Goal: Register for event/course

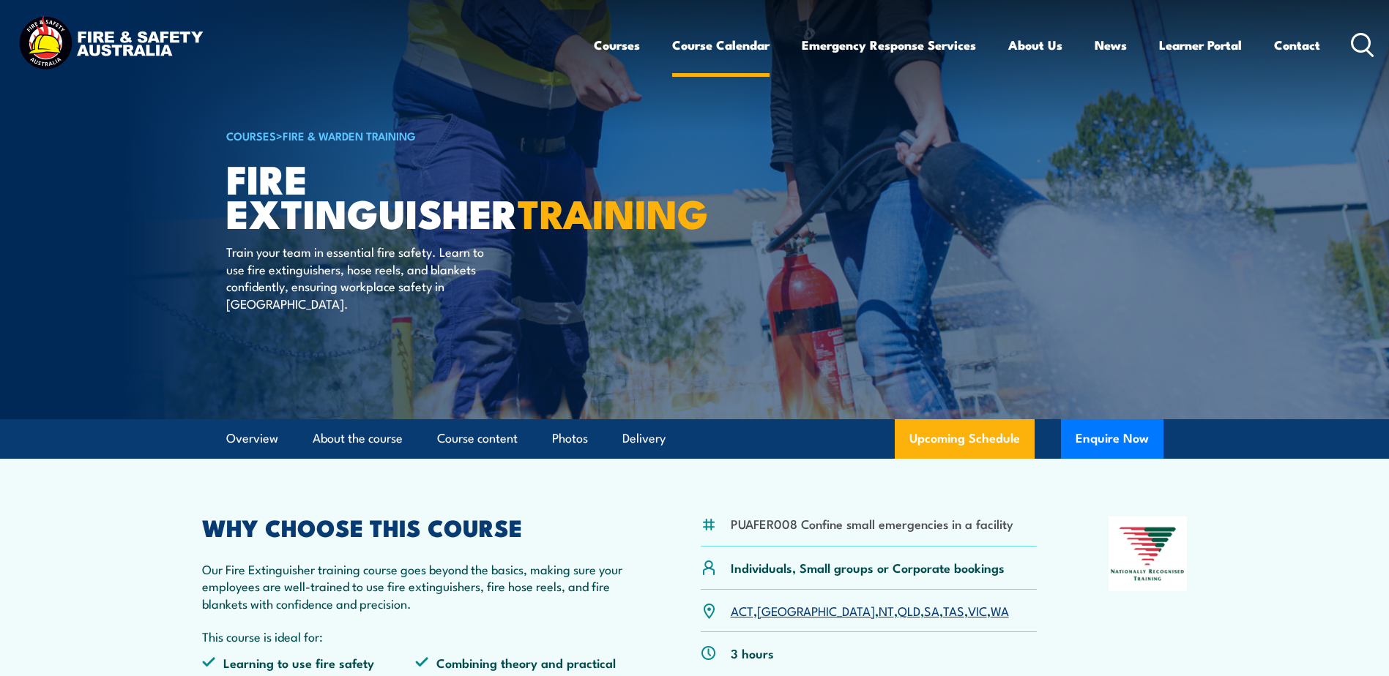
click at [714, 46] on link "Course Calendar" at bounding box center [720, 45] width 97 height 39
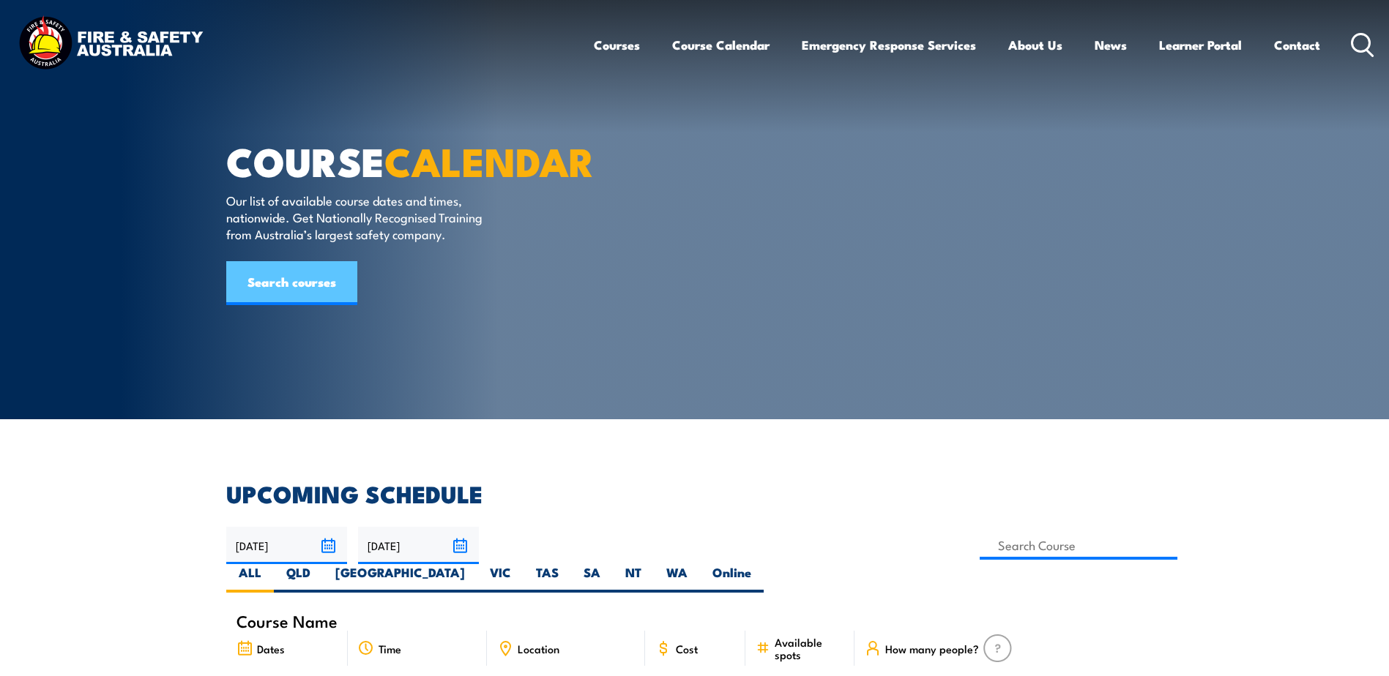
click at [285, 305] on link "Search courses" at bounding box center [291, 283] width 131 height 44
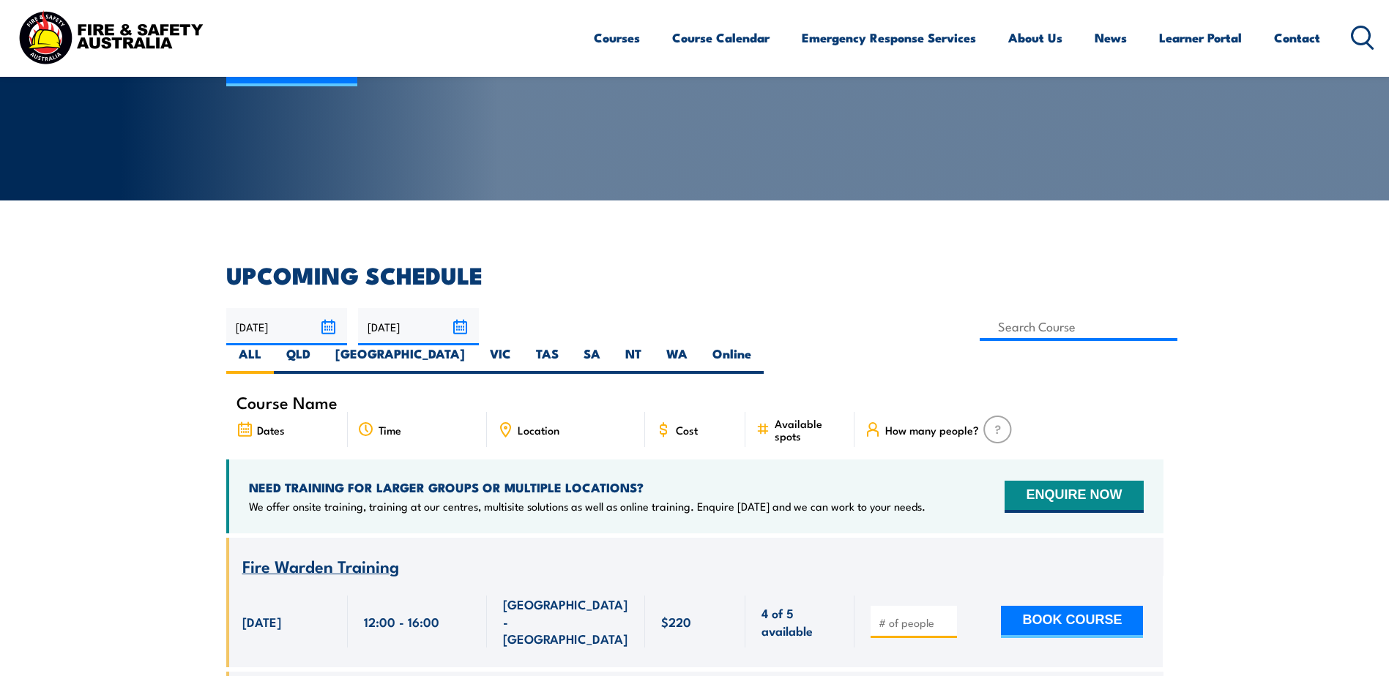
scroll to position [220, 0]
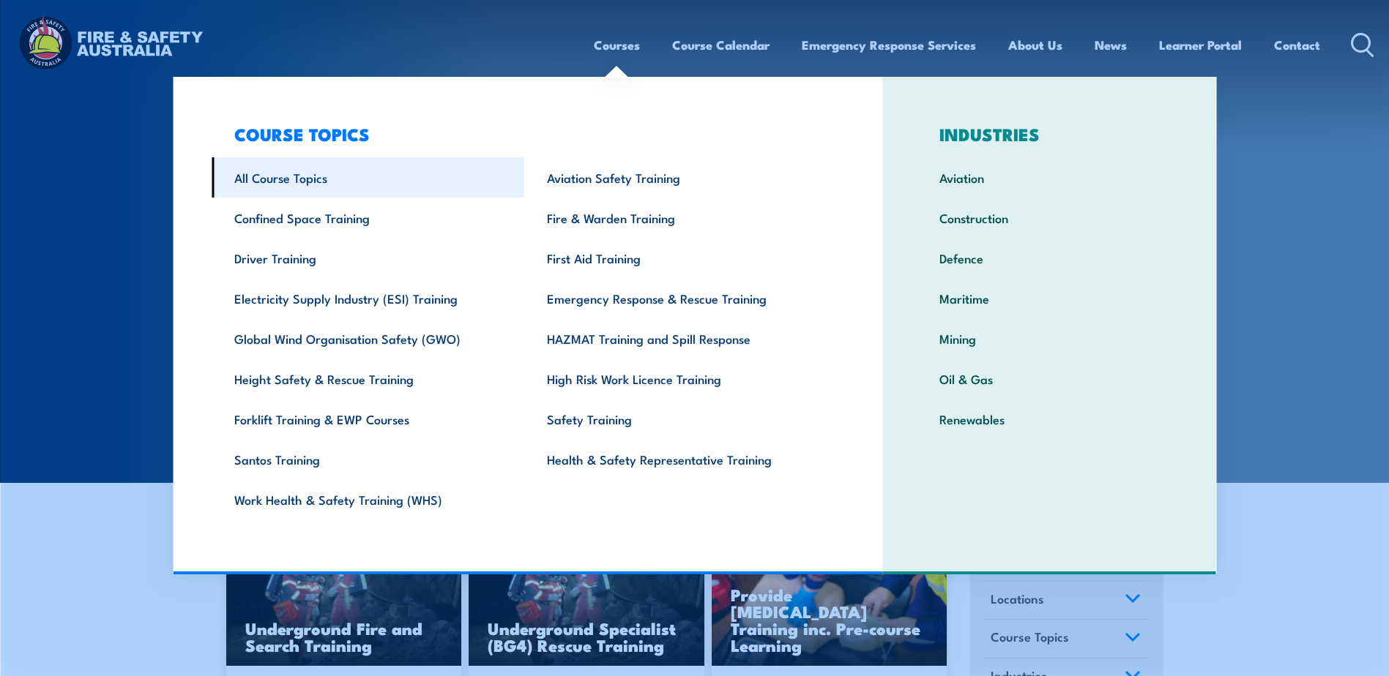
click at [292, 174] on link "All Course Topics" at bounding box center [368, 177] width 313 height 40
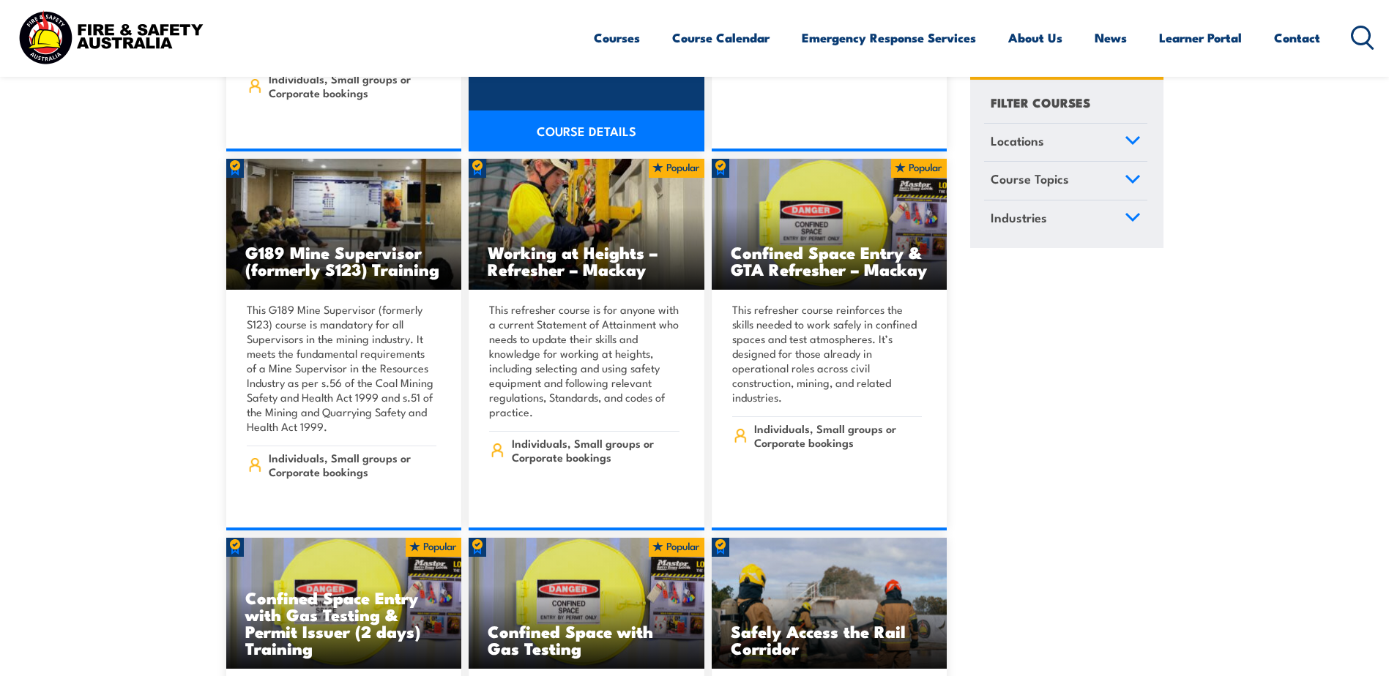
scroll to position [1171, 0]
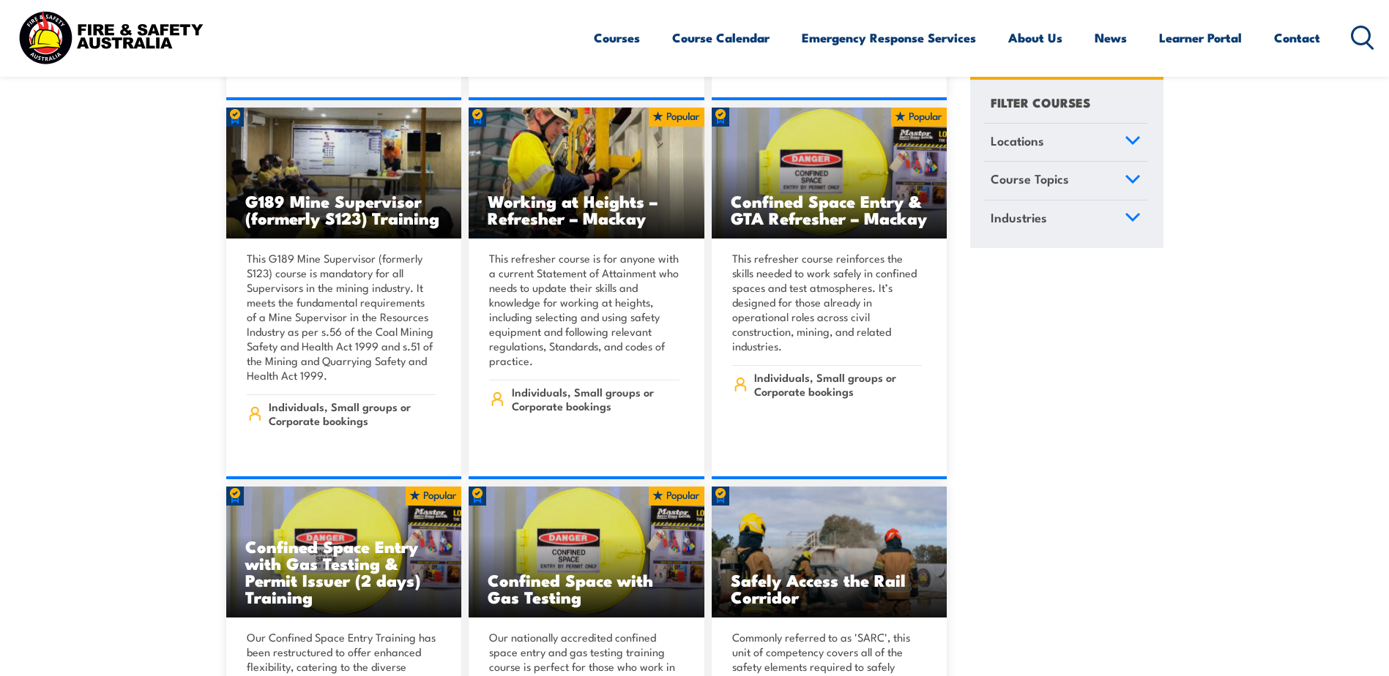
click at [1136, 185] on link "Course Topics" at bounding box center [1065, 181] width 163 height 38
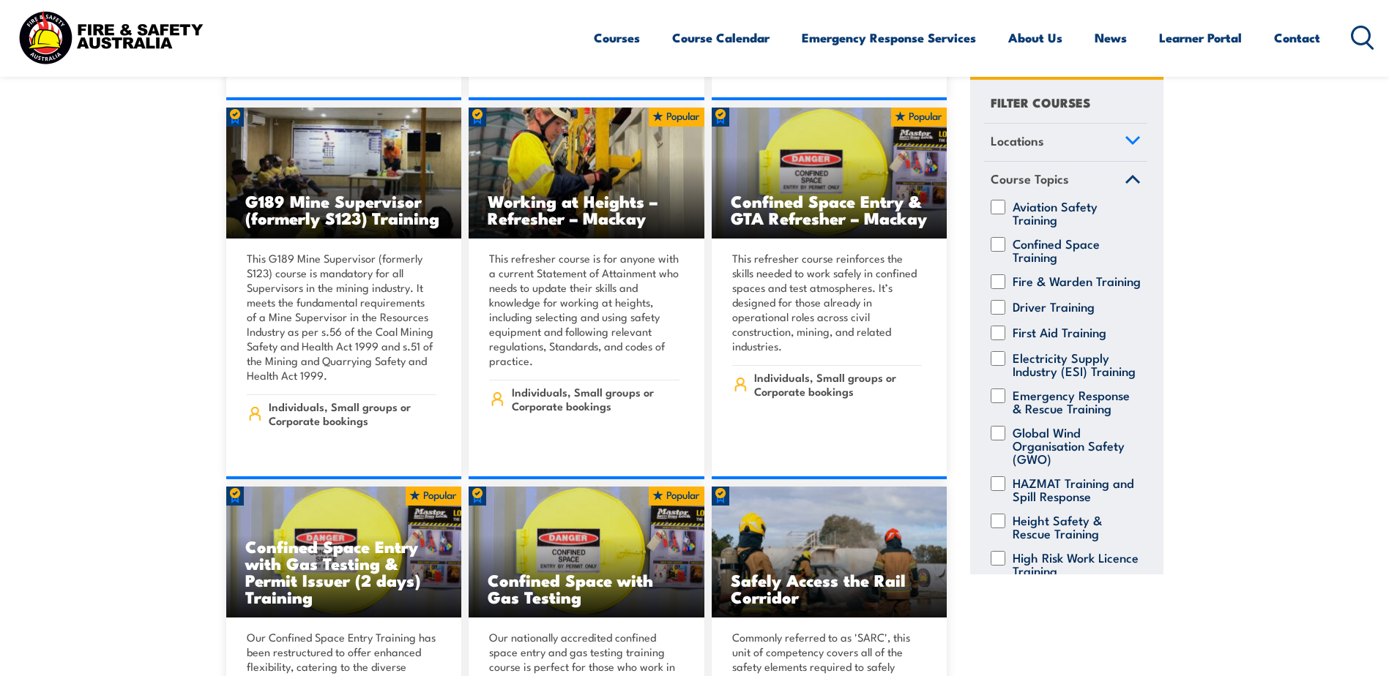
click at [1005, 284] on div "Fire & Warden Training" at bounding box center [1065, 281] width 163 height 15
click at [1001, 366] on input "Electricity Supply Industry (ESI) Training" at bounding box center [997, 358] width 15 height 15
checkbox input "true"
